Goal: Information Seeking & Learning: Learn about a topic

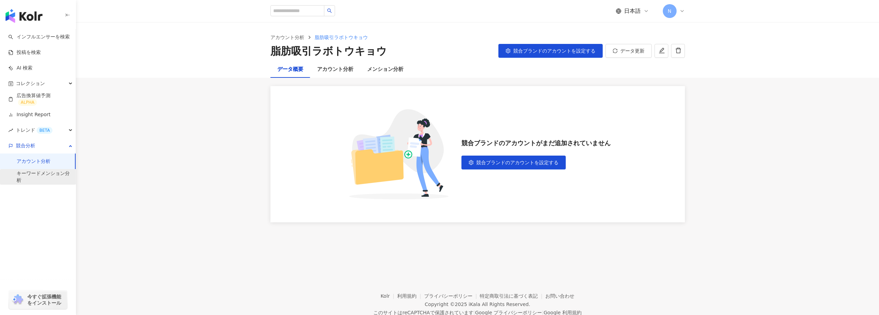
click at [37, 174] on link "キーワードメンション分析" at bounding box center [44, 176] width 54 height 13
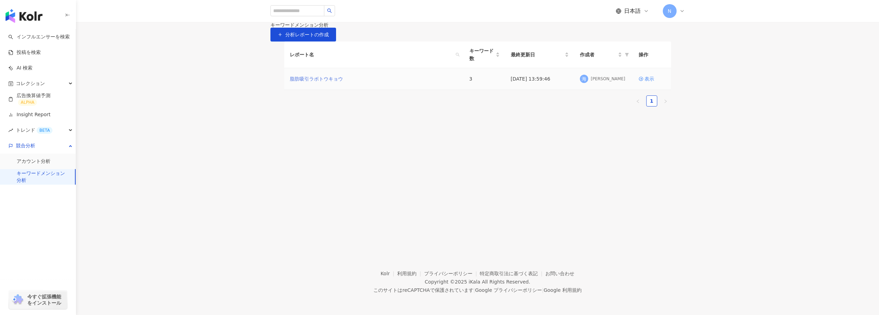
click at [324, 83] on link "脂肪吸引ラボトウキョウ" at bounding box center [316, 79] width 53 height 8
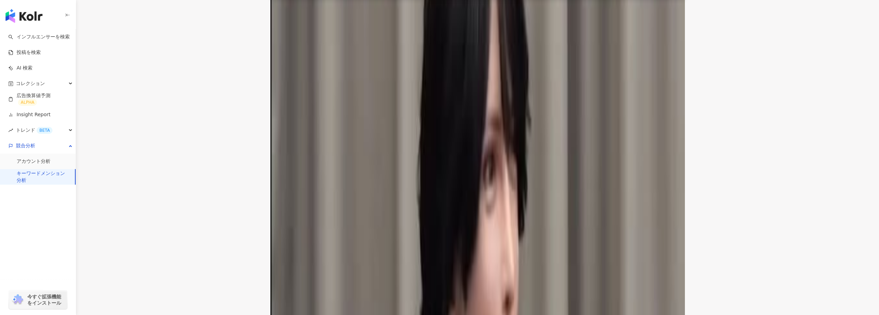
scroll to position [1105, 0]
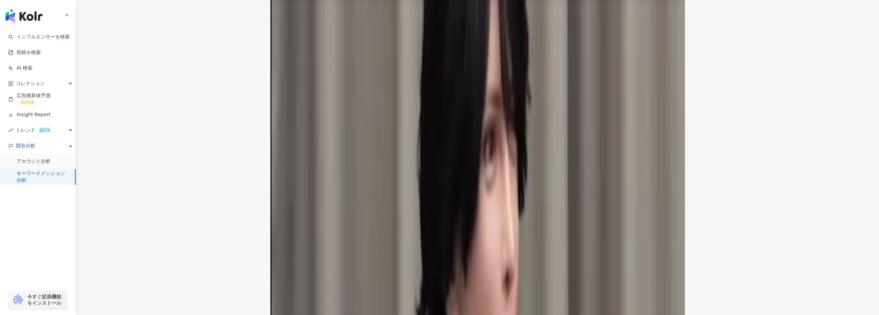
scroll to position [1175, 0]
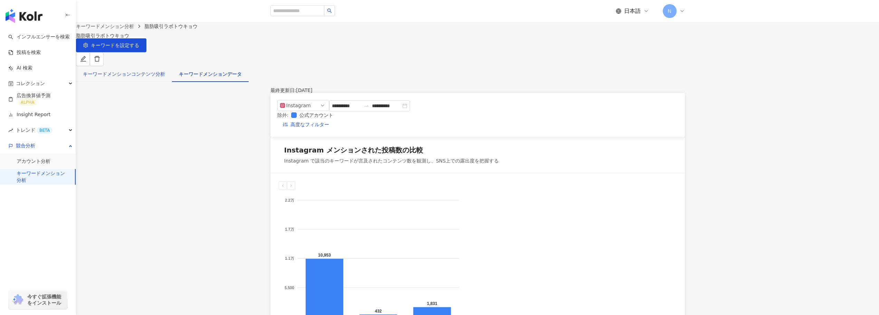
click at [165, 72] on div "キーワードメンションコンテンツ分析" at bounding box center [124, 74] width 82 height 8
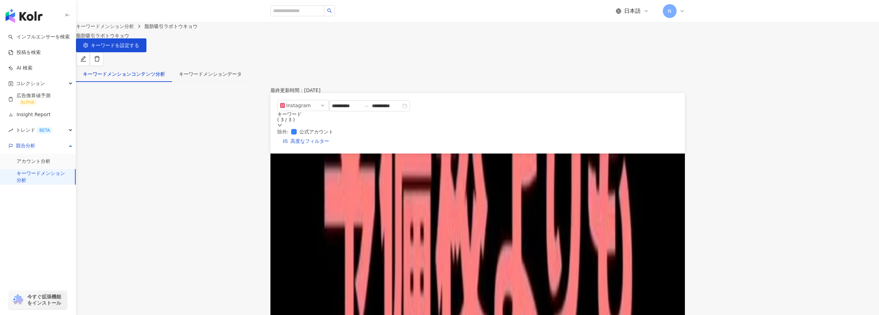
click at [646, 166] on span "メンションされた投稿の影響力" at bounding box center [617, 171] width 75 height 10
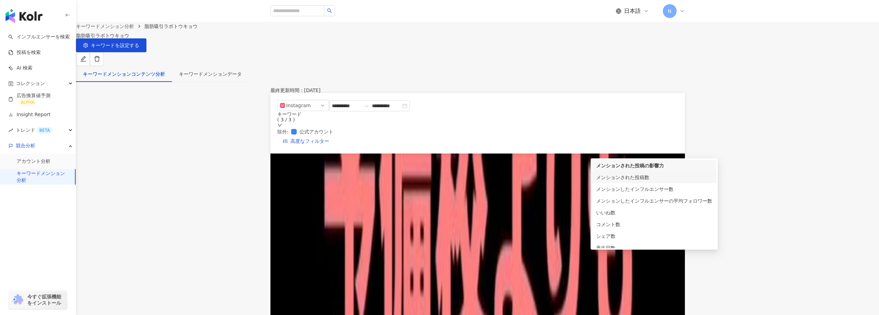
click at [645, 177] on div "メンションされた投稿数" at bounding box center [654, 177] width 116 height 8
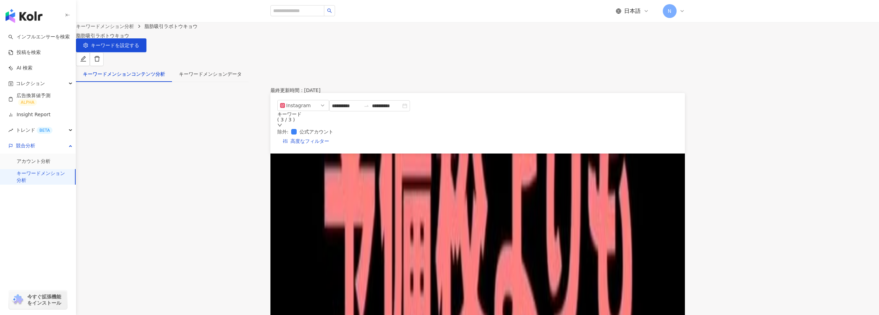
click at [644, 166] on span "メンションされた投稿数" at bounding box center [624, 171] width 60 height 10
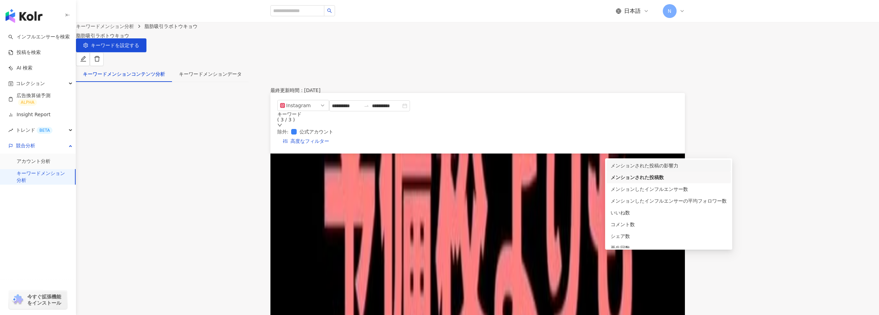
click at [644, 163] on div "メンションされた投稿の影響力" at bounding box center [669, 166] width 116 height 8
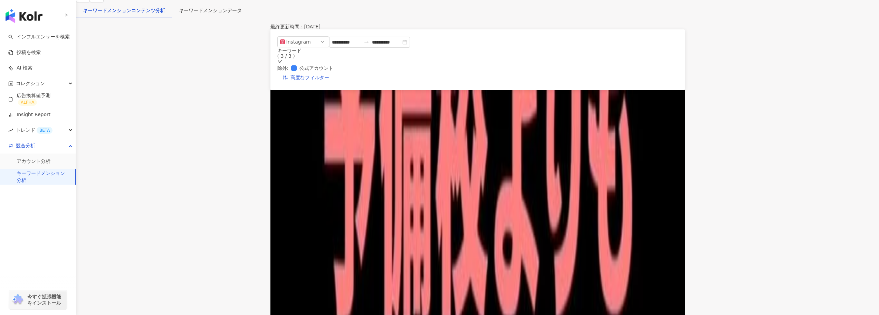
scroll to position [69, 0]
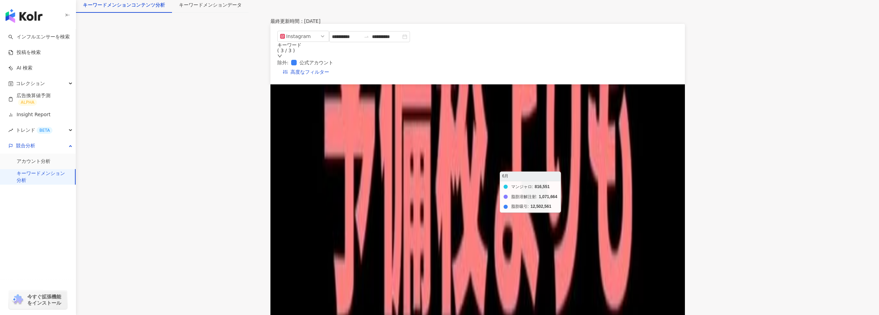
click at [555, 179] on foreignobject "マンジャロ 脂肪溶解注射 脂肪吸引" at bounding box center [492, 198] width 398 height 138
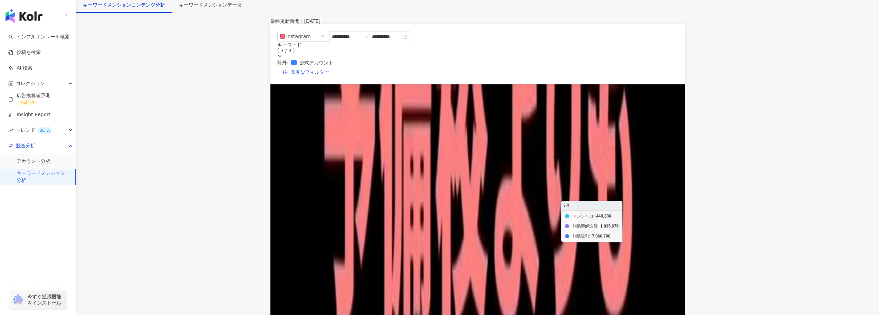
click at [599, 195] on foreignobject "マンジャロ 脂肪溶解注射 脂肪吸引" at bounding box center [492, 198] width 398 height 138
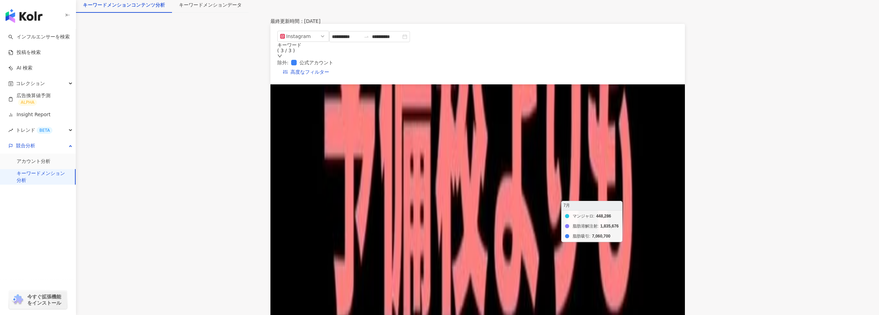
click at [599, 195] on foreignobject "マンジャロ 脂肪溶解注射 脂肪吸引" at bounding box center [492, 198] width 398 height 138
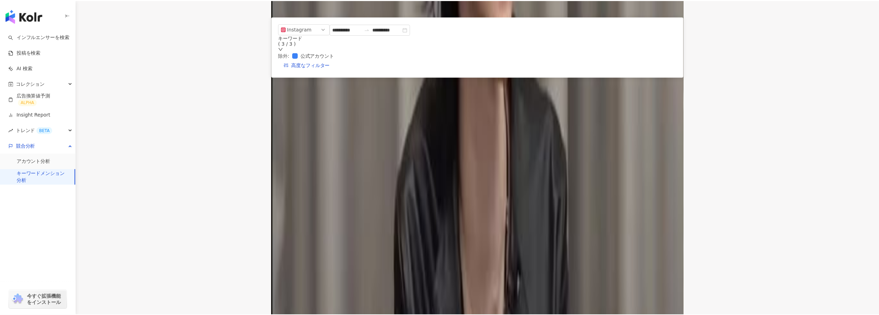
scroll to position [0, 0]
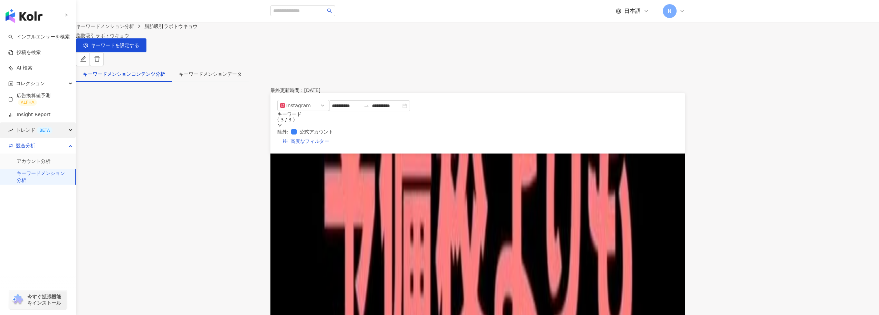
click at [67, 130] on div "トレンド BETA" at bounding box center [38, 130] width 76 height 16
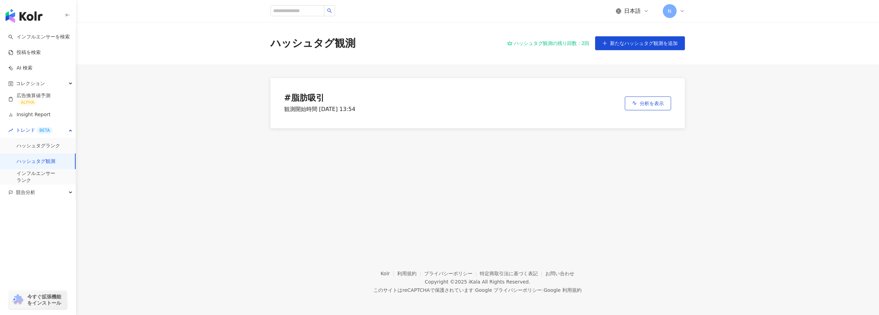
click at [250, 125] on main "ハッシュタグ観測 ハッシュタグ観測の残り回数：2回 新たなハッシュタグ観測を追加 # 脂肪吸引 観測開始時間 [DATE] 13:54 分析を表示" at bounding box center [477, 82] width 803 height 120
click at [666, 99] on button "分析を表示" at bounding box center [648, 103] width 46 height 14
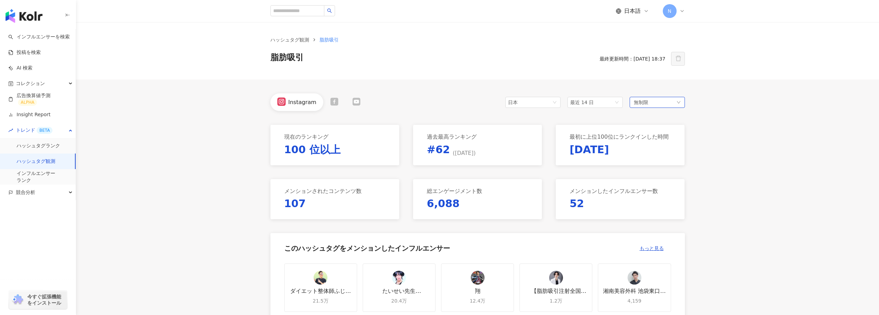
click at [657, 101] on div "無制限" at bounding box center [657, 102] width 55 height 11
click at [599, 103] on span "最近 14 日" at bounding box center [595, 102] width 50 height 10
click at [596, 149] on span "最近の6ヶ月" at bounding box center [586, 152] width 27 height 6
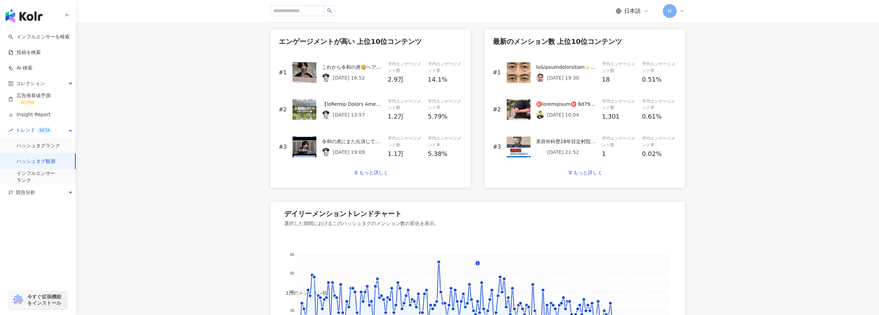
scroll to position [311, 0]
click at [375, 174] on div "もっと詳しく" at bounding box center [373, 172] width 29 height 6
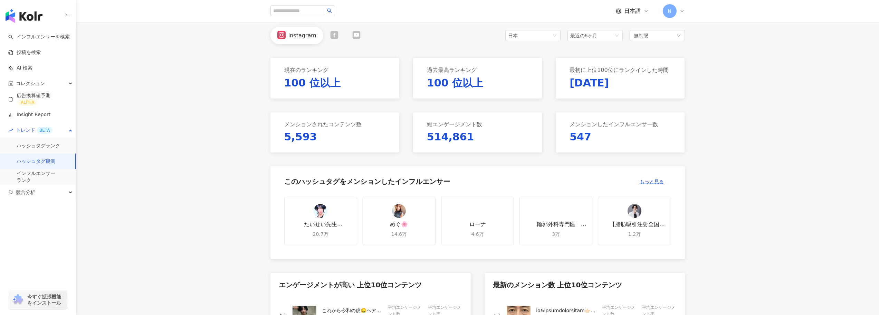
scroll to position [104, 0]
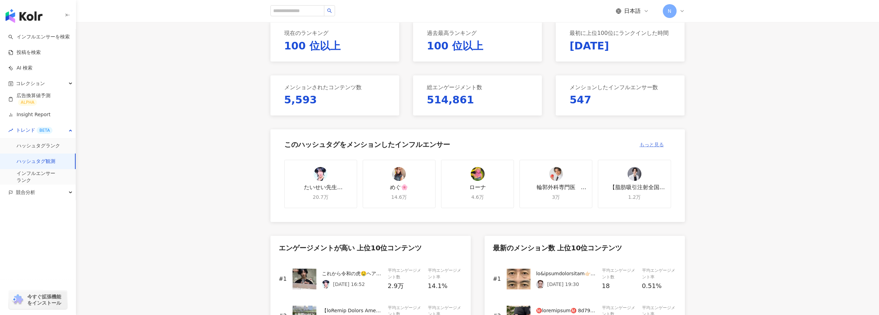
click at [645, 142] on span "もっと見る" at bounding box center [652, 145] width 24 height 6
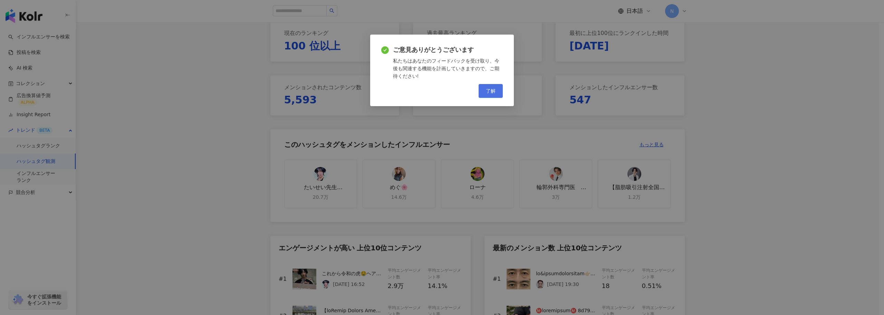
click at [495, 95] on button "了解" at bounding box center [491, 91] width 24 height 14
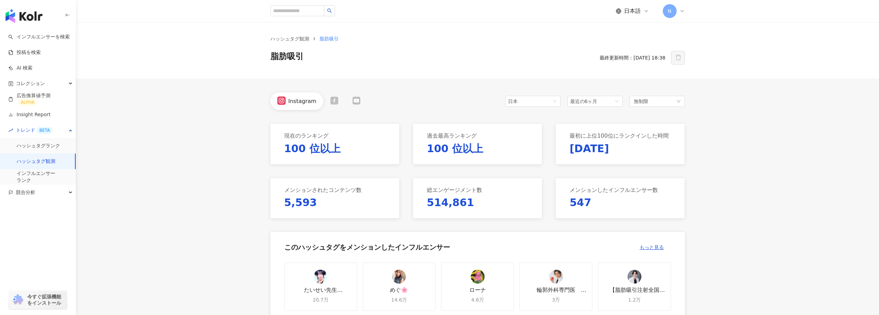
scroll to position [0, 0]
